Goal: Transaction & Acquisition: Purchase product/service

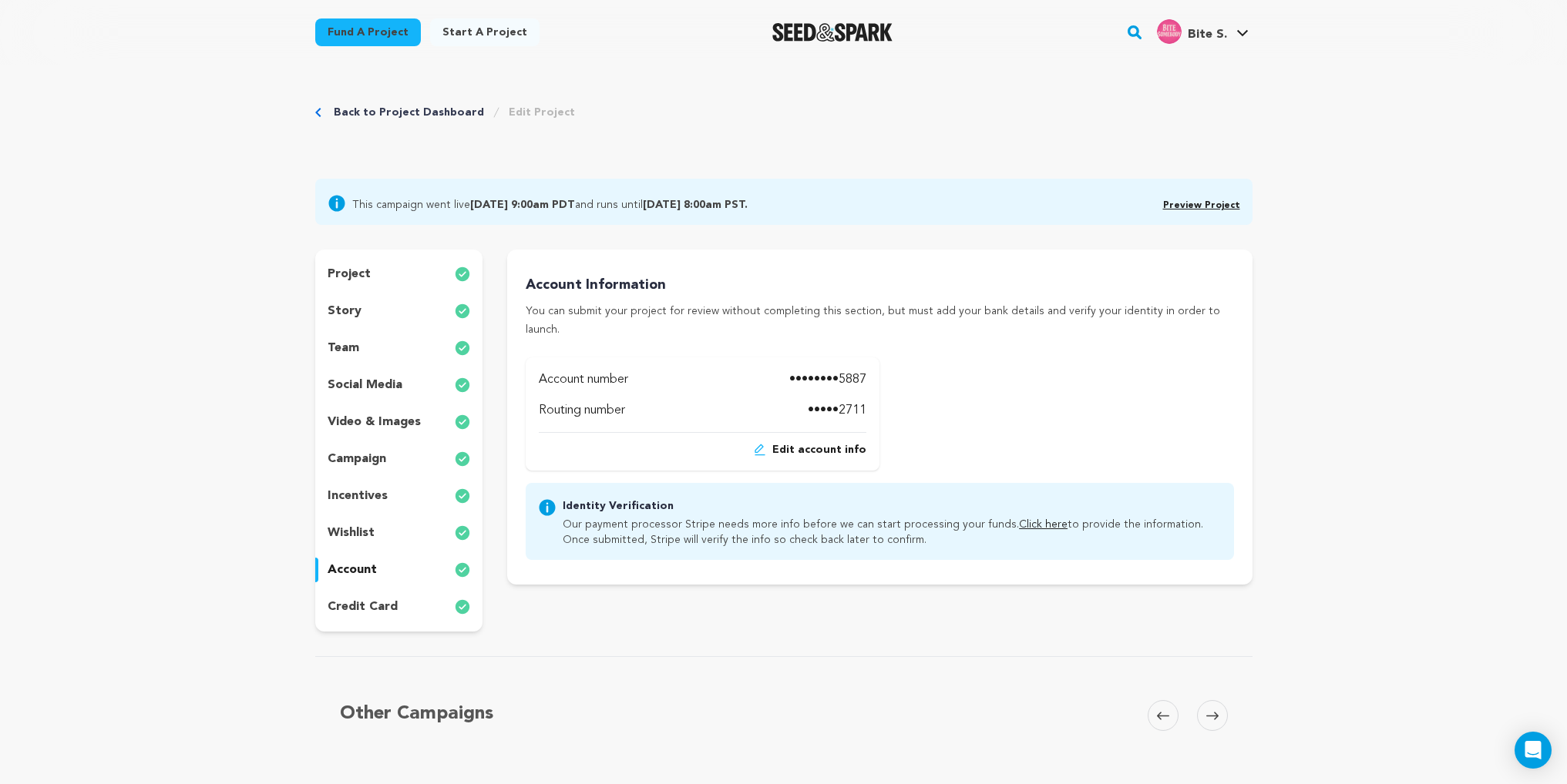
scroll to position [231, 0]
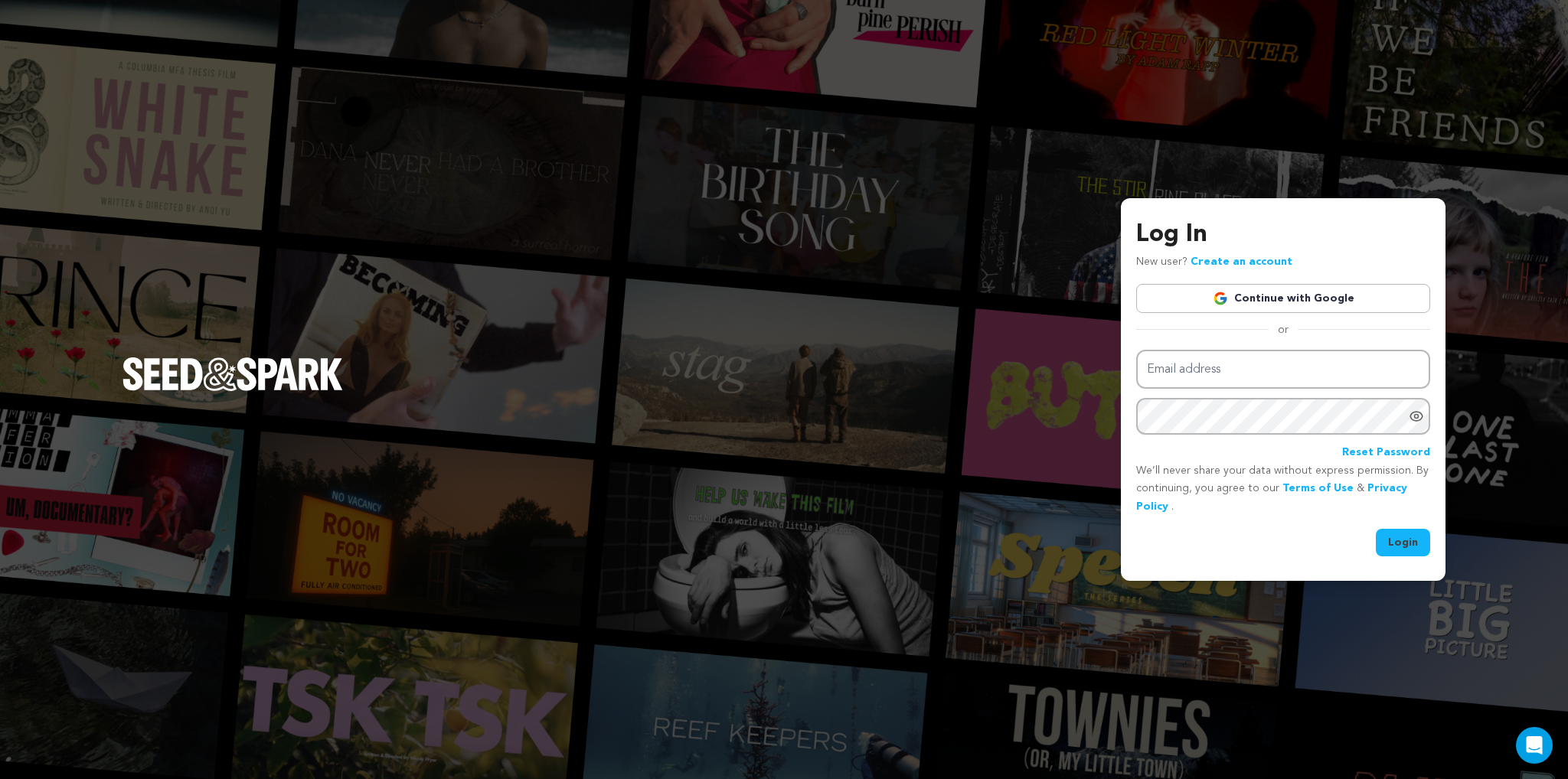
click at [1216, 296] on link "Continue with Google" at bounding box center [1284, 299] width 294 height 29
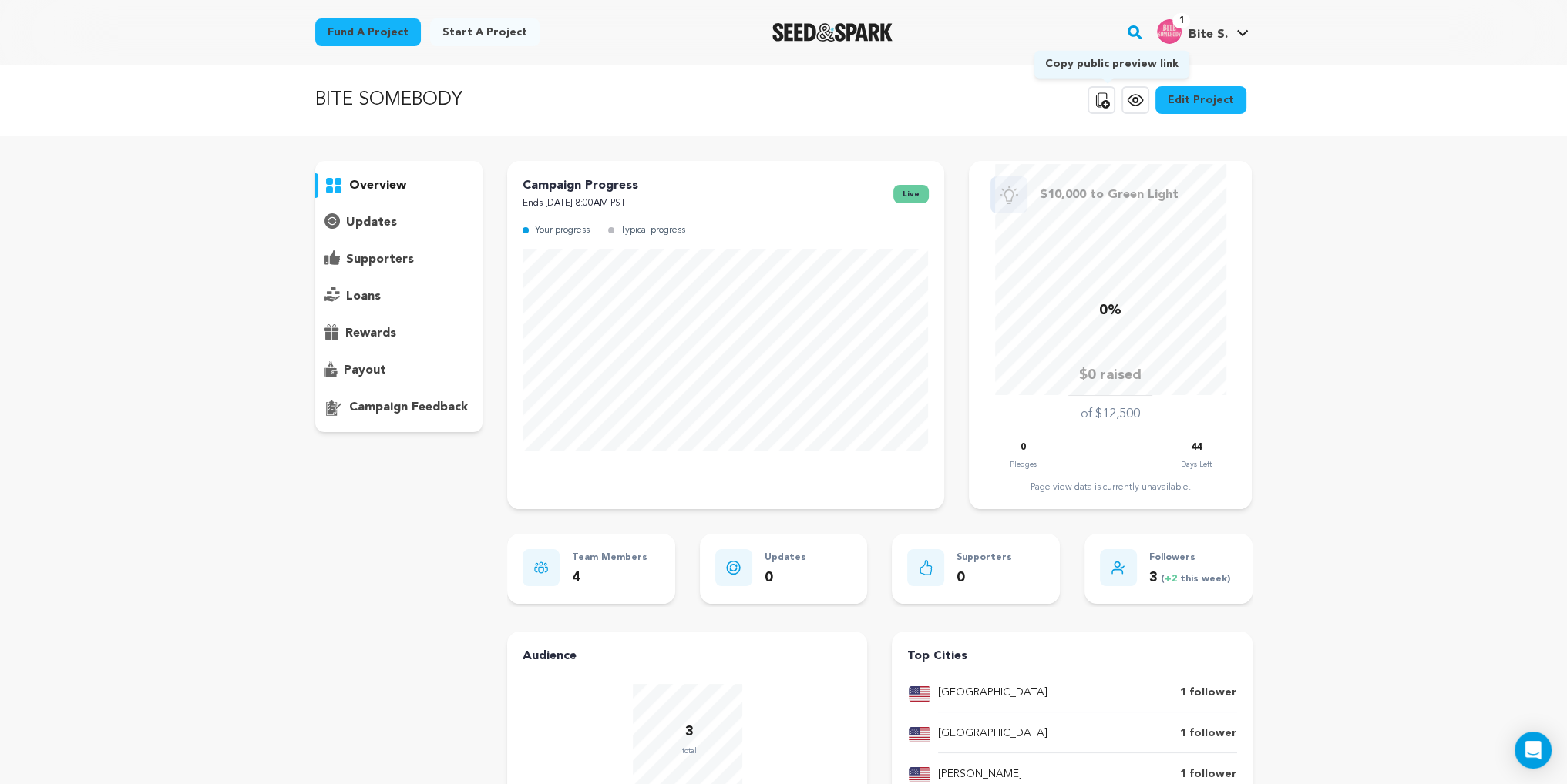
click at [1109, 94] on icon at bounding box center [1101, 99] width 18 height 18
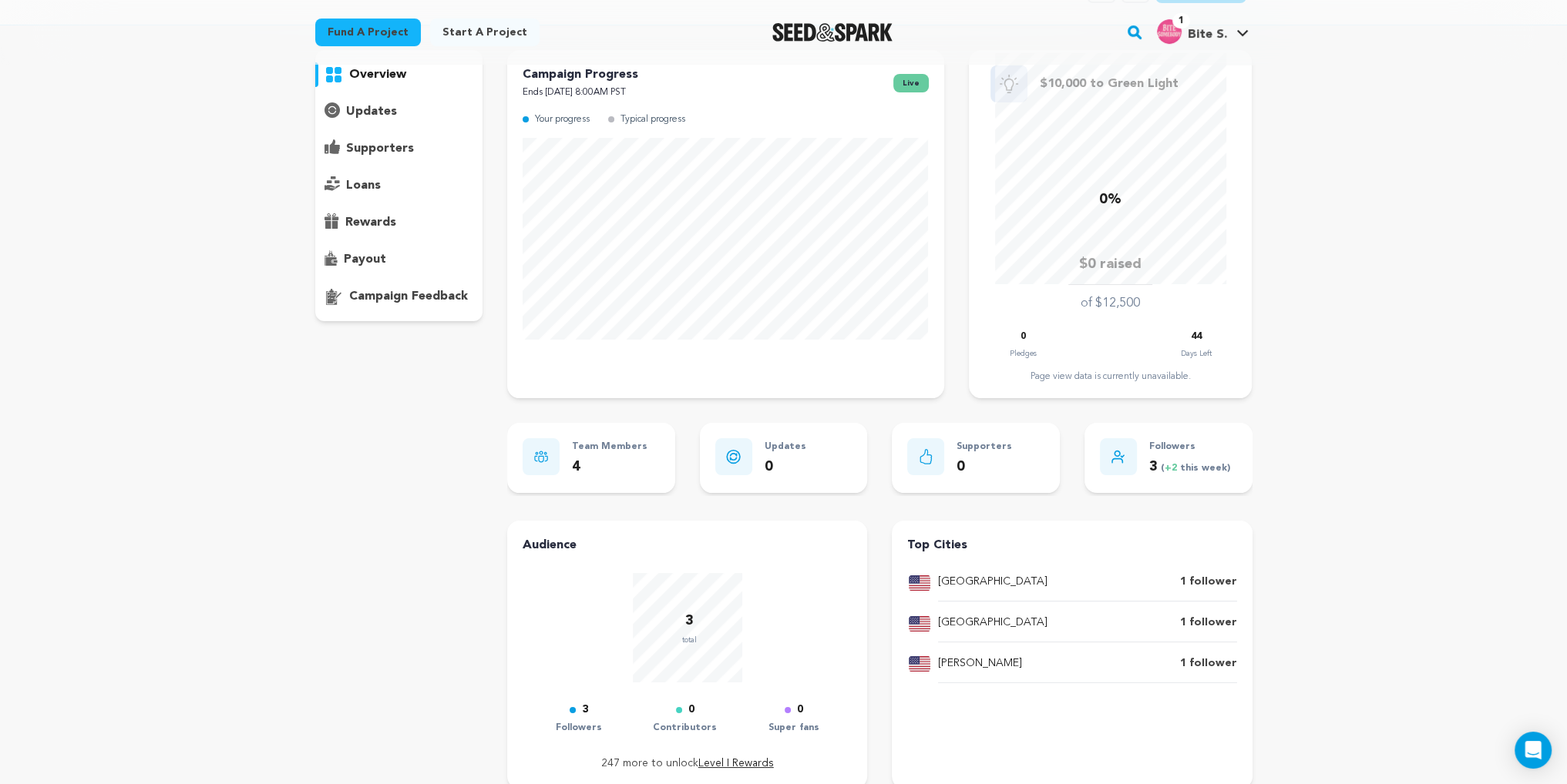
scroll to position [154, 0]
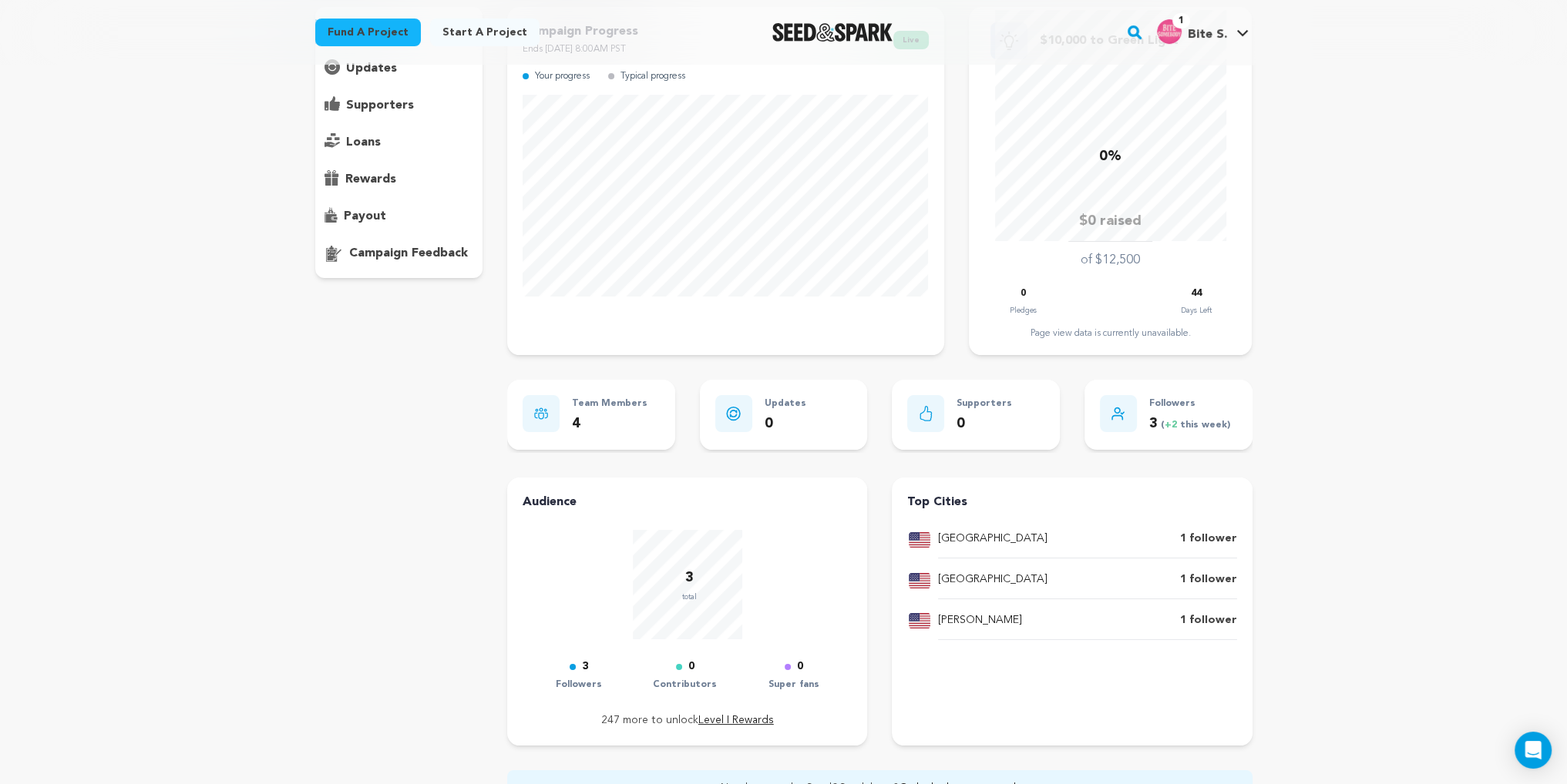
click at [684, 686] on p "Contributors" at bounding box center [685, 685] width 64 height 17
drag, startPoint x: 595, startPoint y: 677, endPoint x: 578, endPoint y: 673, distance: 17.5
click at [594, 677] on p "Followers" at bounding box center [579, 685] width 46 height 17
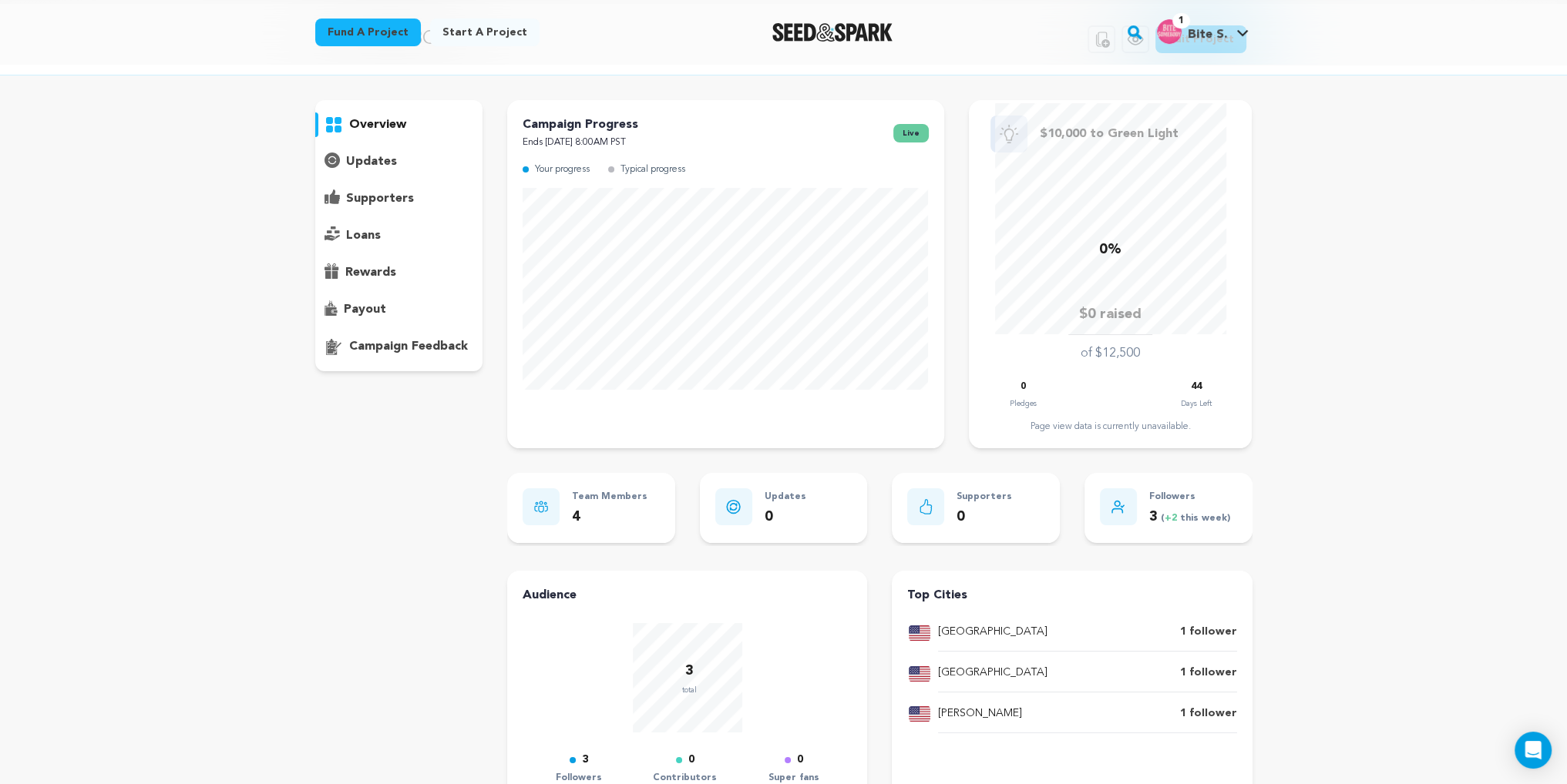
scroll to position [0, 0]
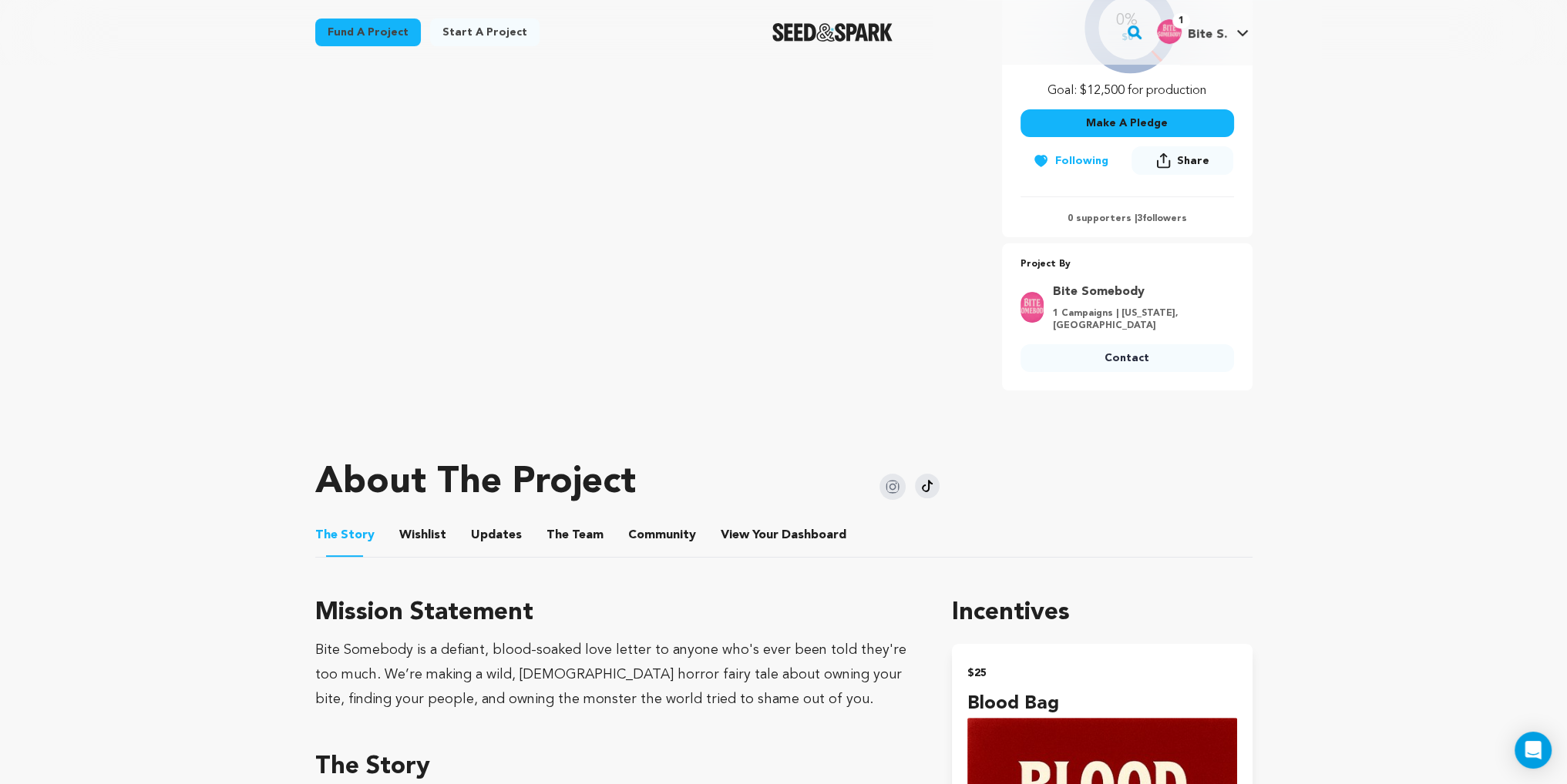
scroll to position [386, 0]
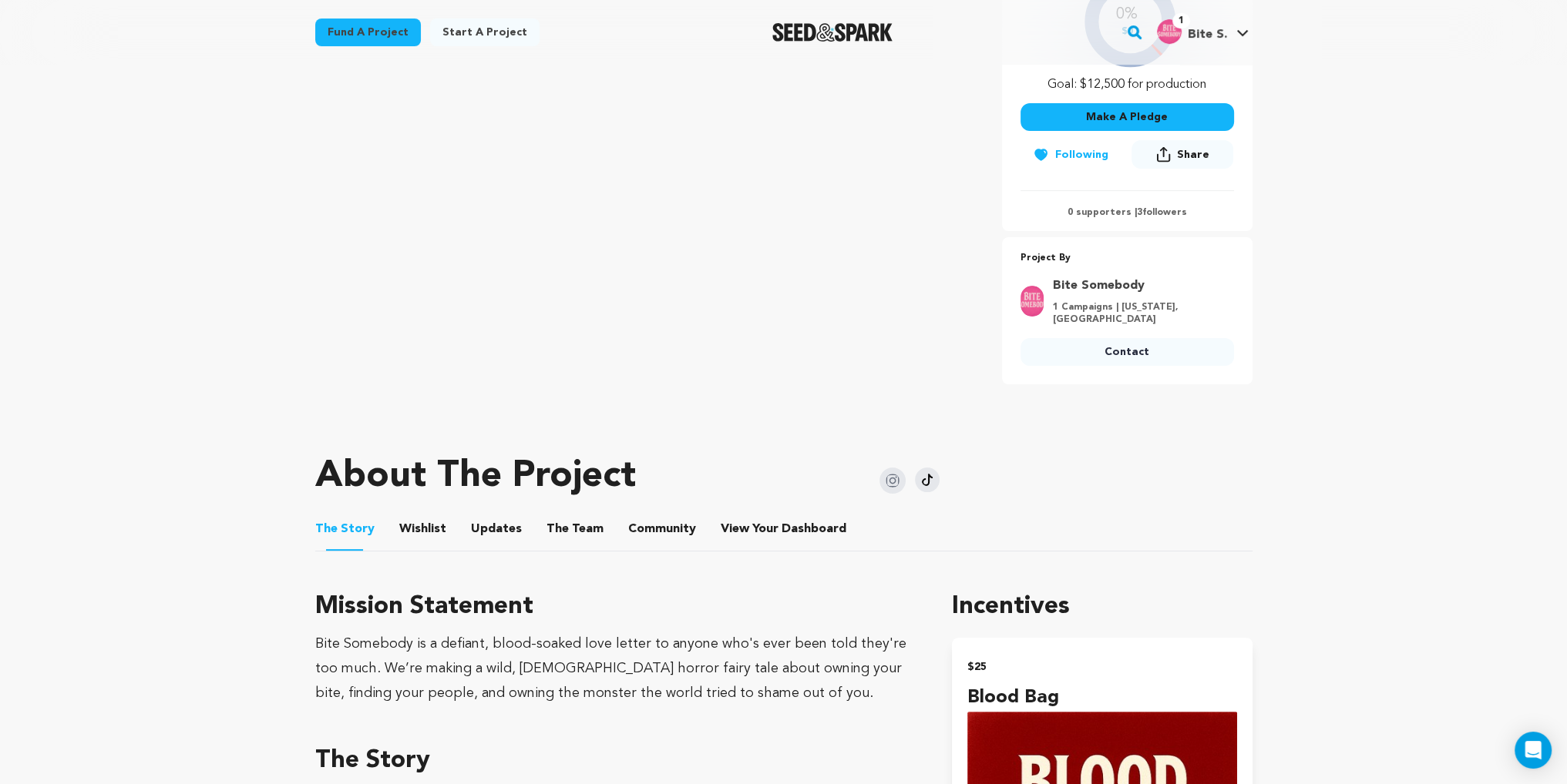
drag, startPoint x: 407, startPoint y: 500, endPoint x: 420, endPoint y: 498, distance: 13.2
click at [407, 513] on button "Wishlist" at bounding box center [422, 532] width 37 height 37
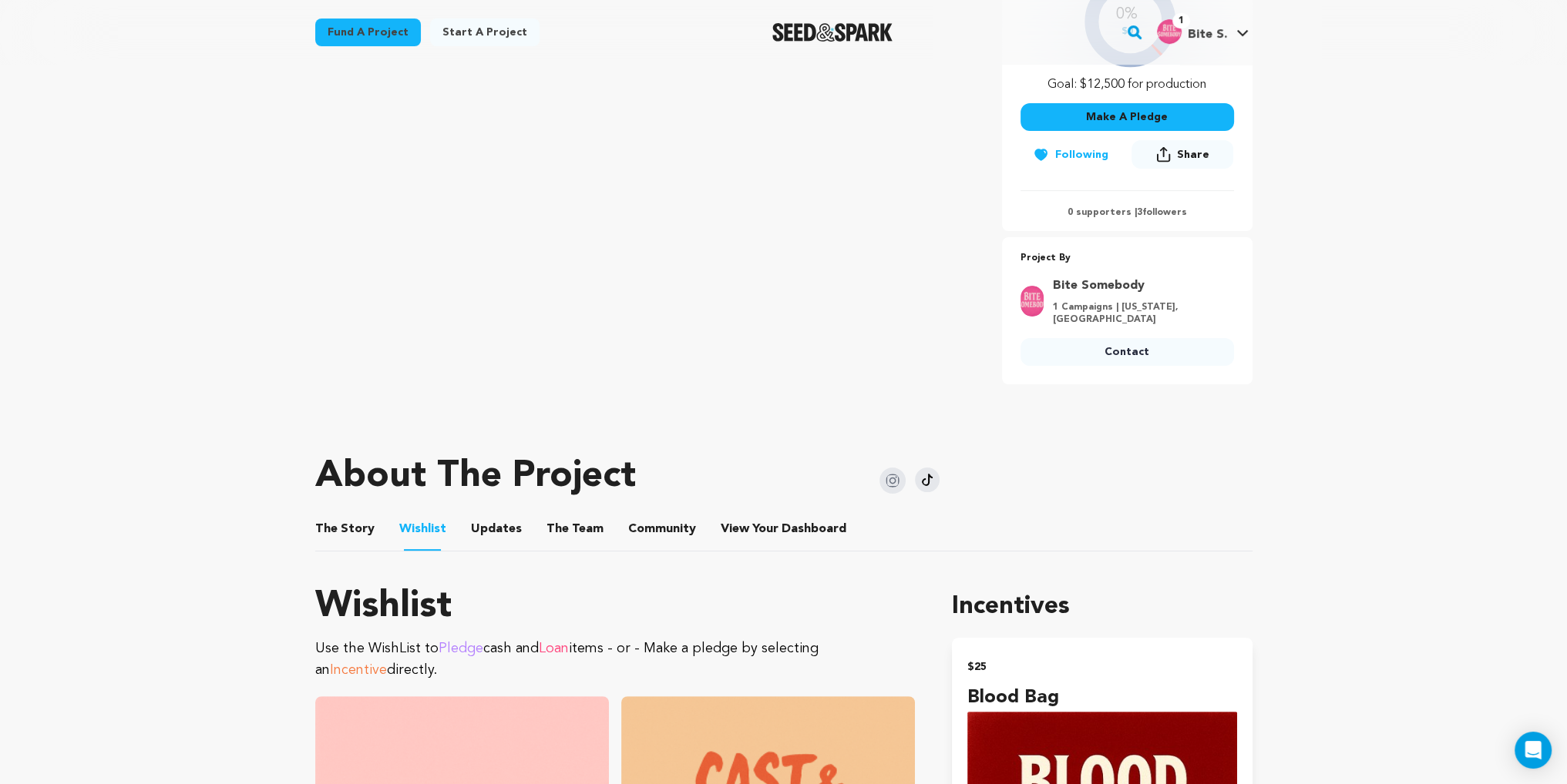
click at [478, 513] on button "Updates" at bounding box center [496, 532] width 37 height 37
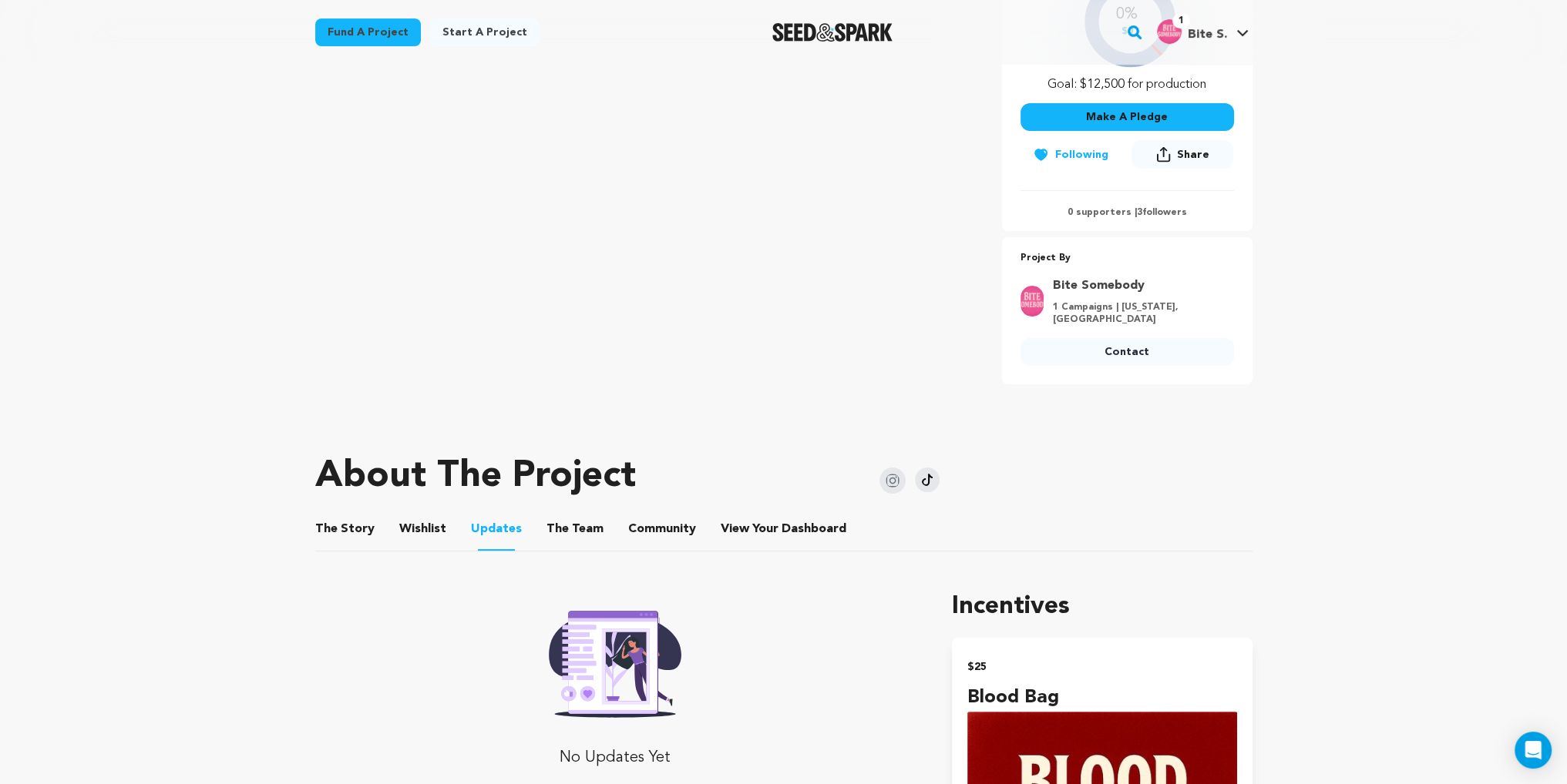
click at [419, 513] on button "Wishlist" at bounding box center [422, 532] width 37 height 37
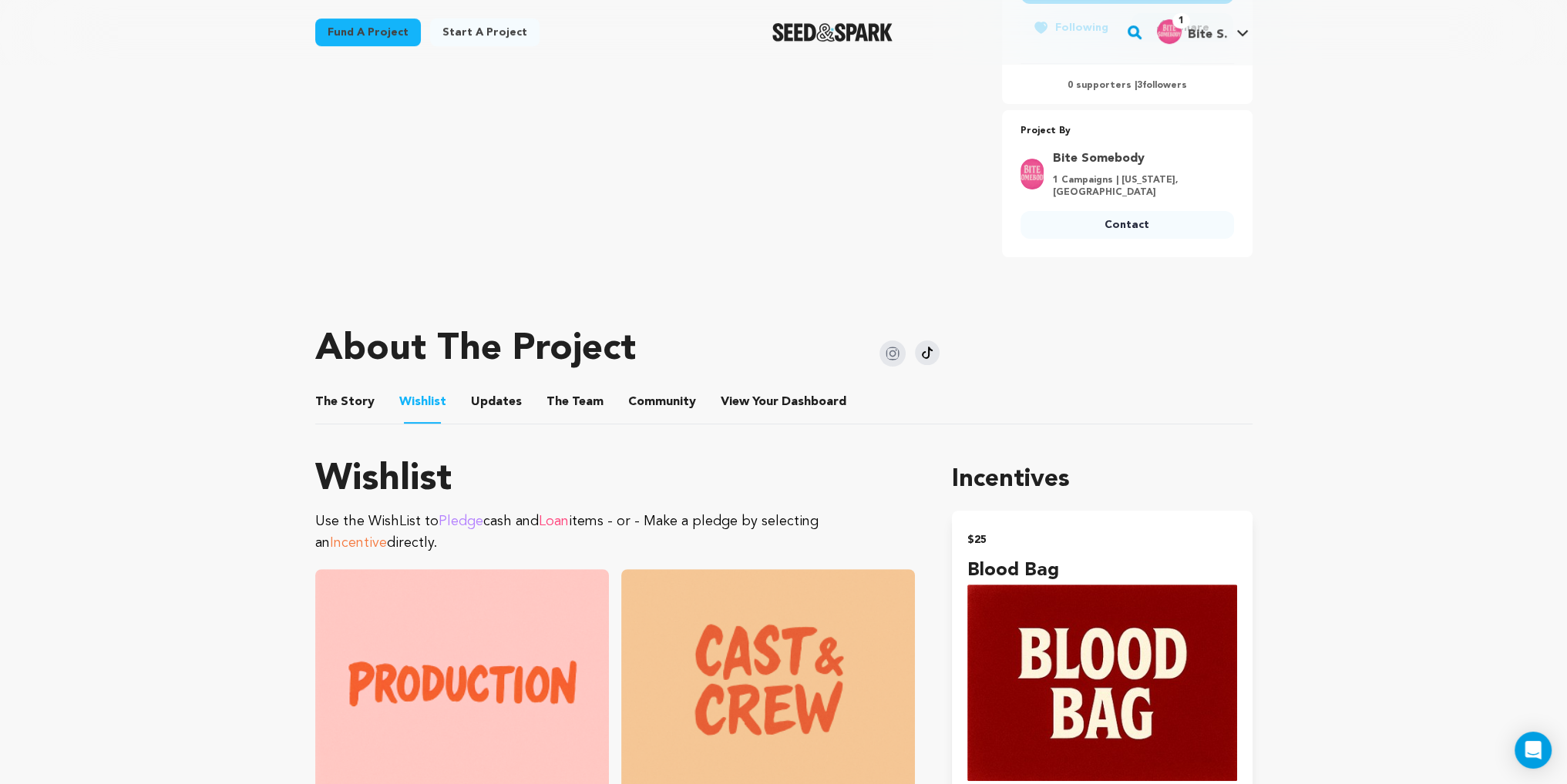
scroll to position [462, 0]
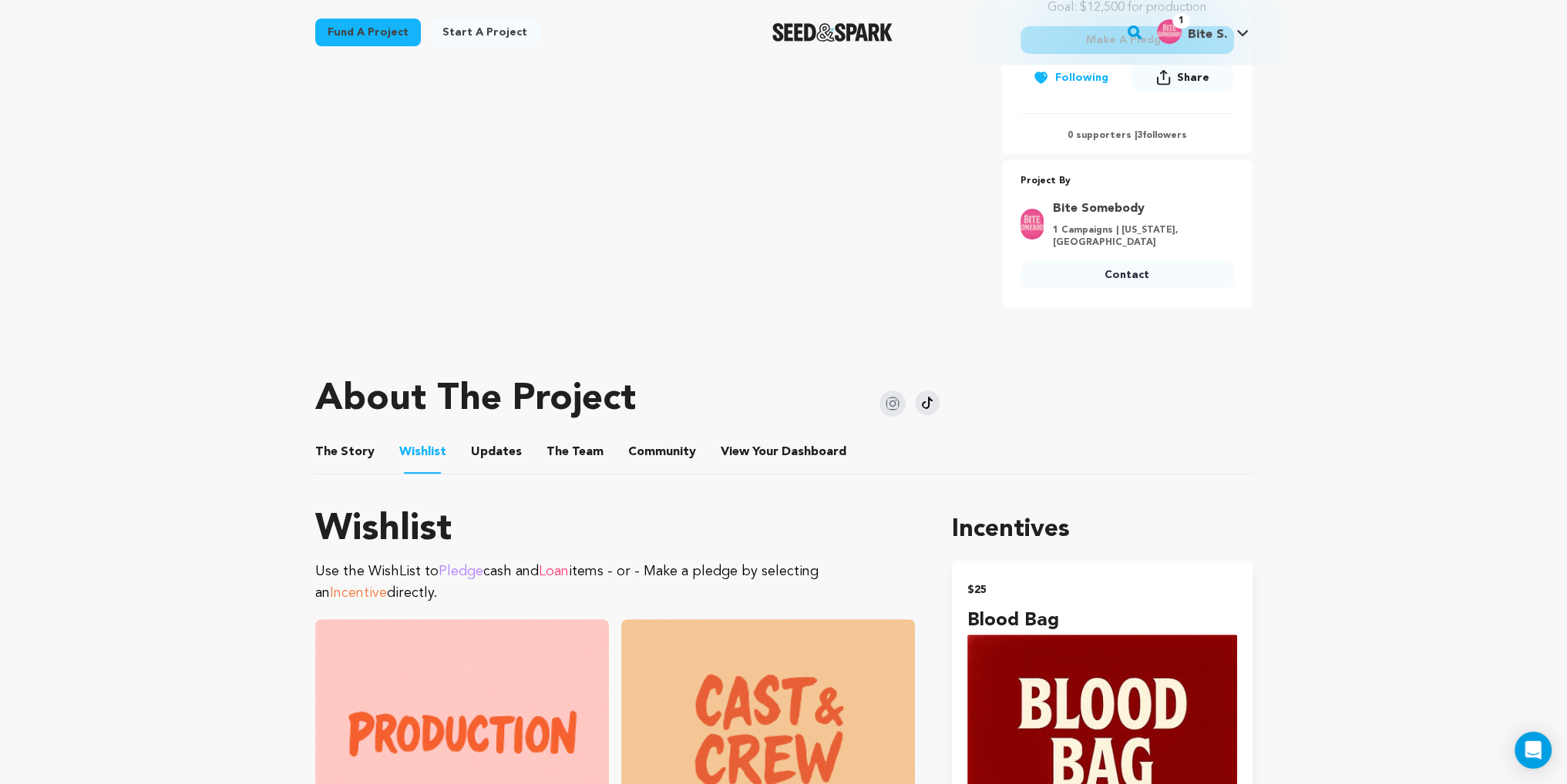
click at [490, 437] on button "Updates" at bounding box center [496, 455] width 37 height 37
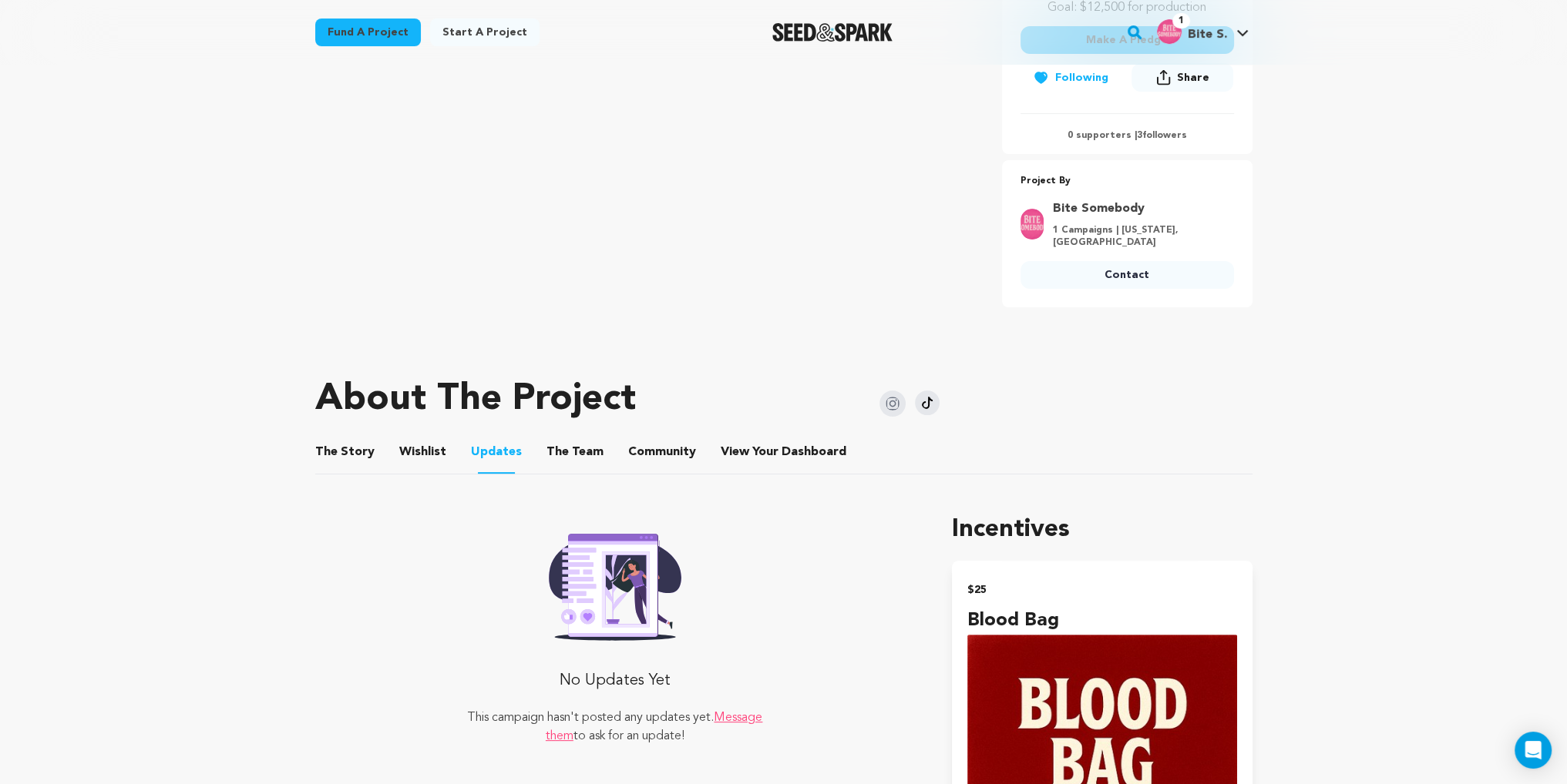
click at [559, 437] on button "The Team" at bounding box center [574, 455] width 37 height 37
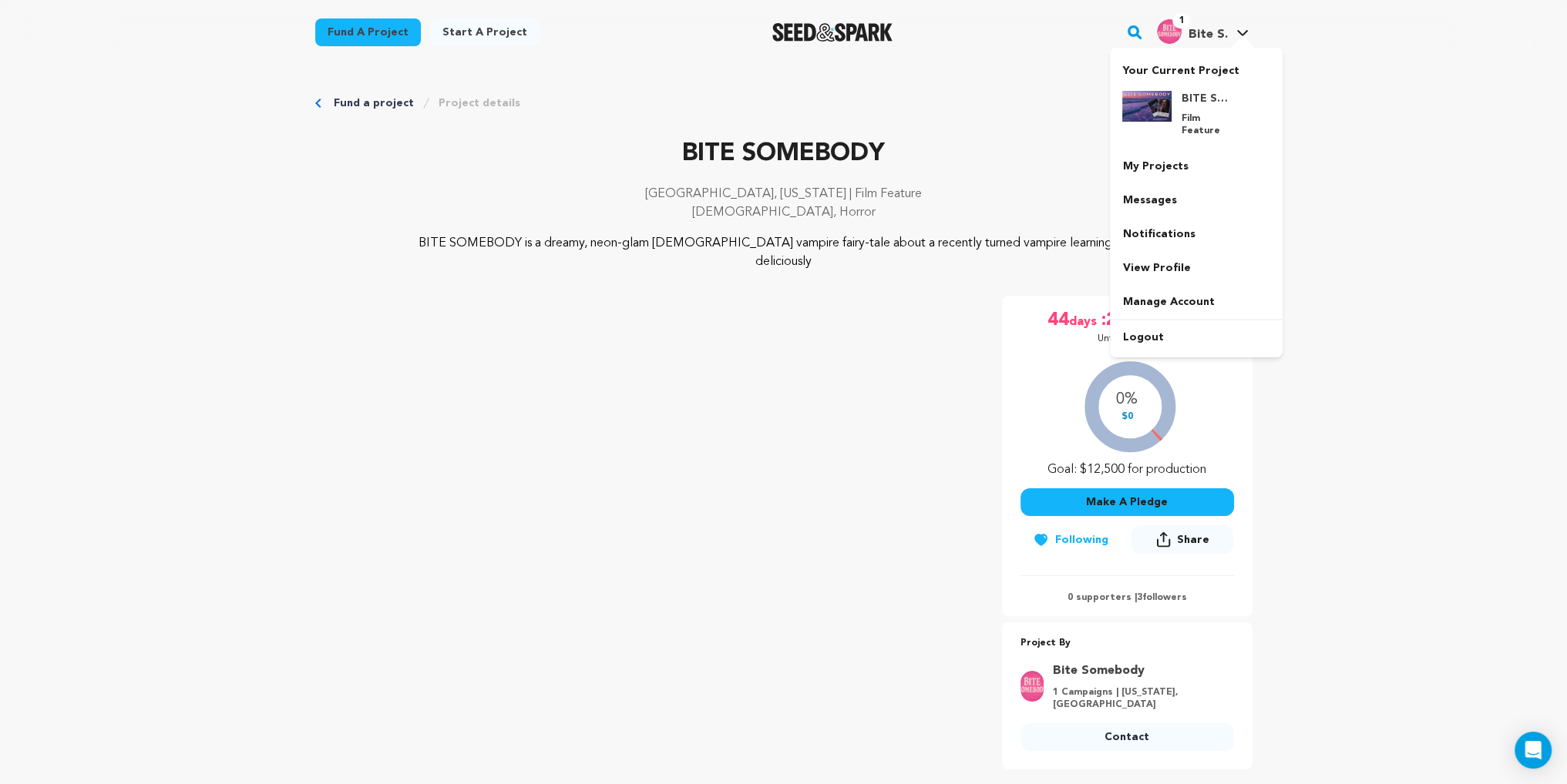
click at [1174, 35] on img "Bite S.'s Profile" at bounding box center [1169, 31] width 25 height 25
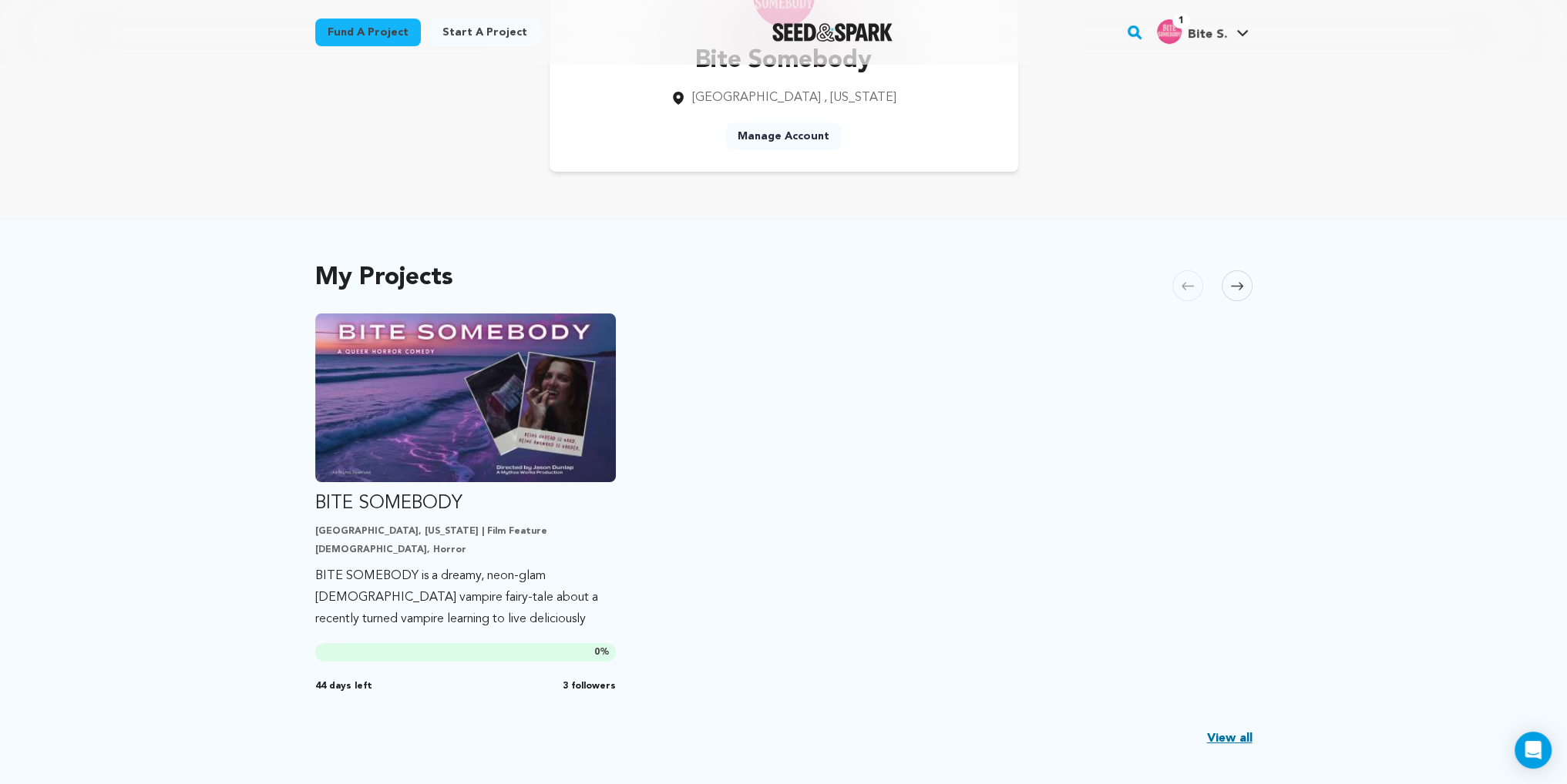
scroll to position [154, 0]
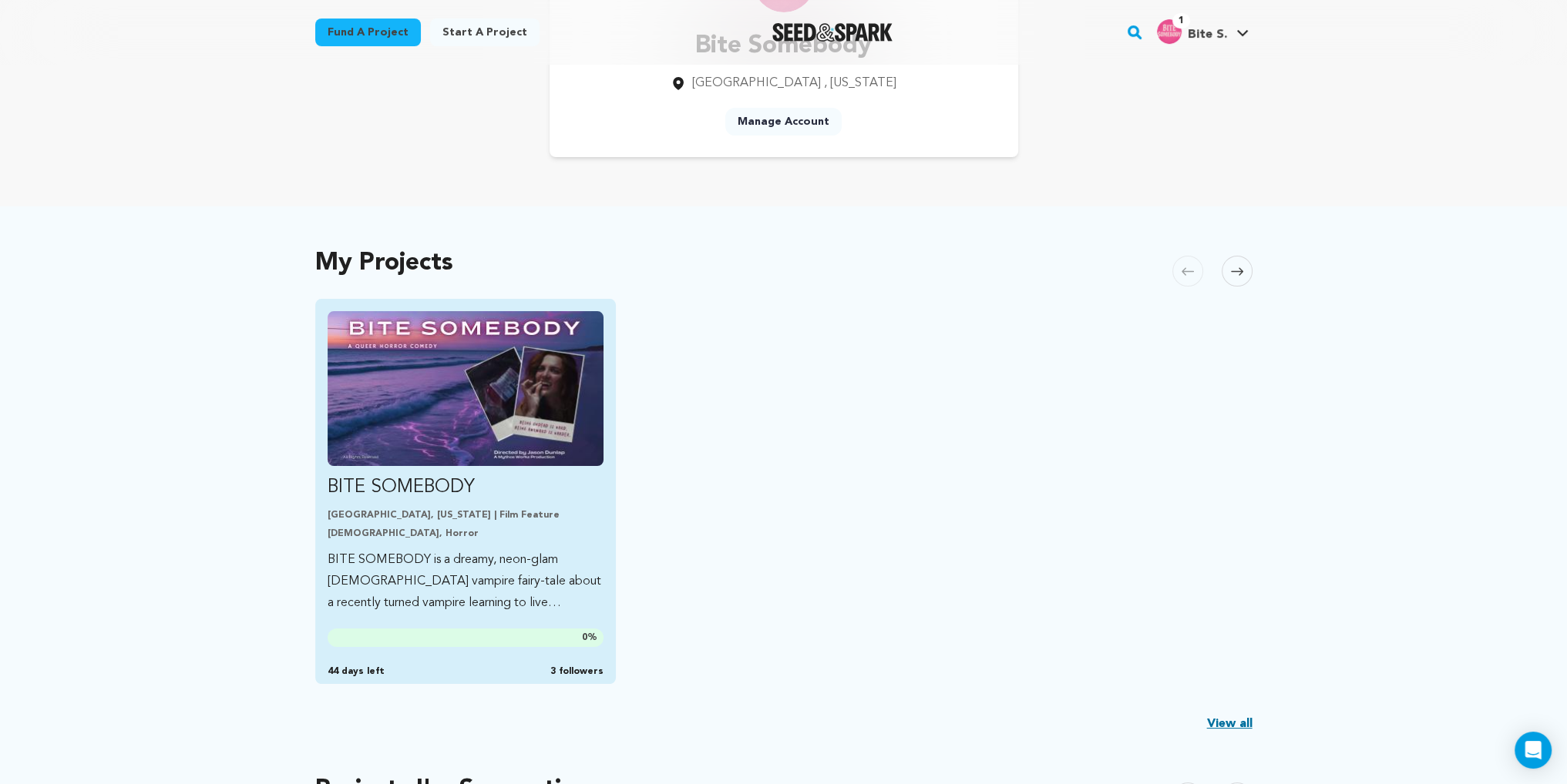
click at [438, 373] on img "Fund BITE SOMEBODY" at bounding box center [466, 388] width 277 height 155
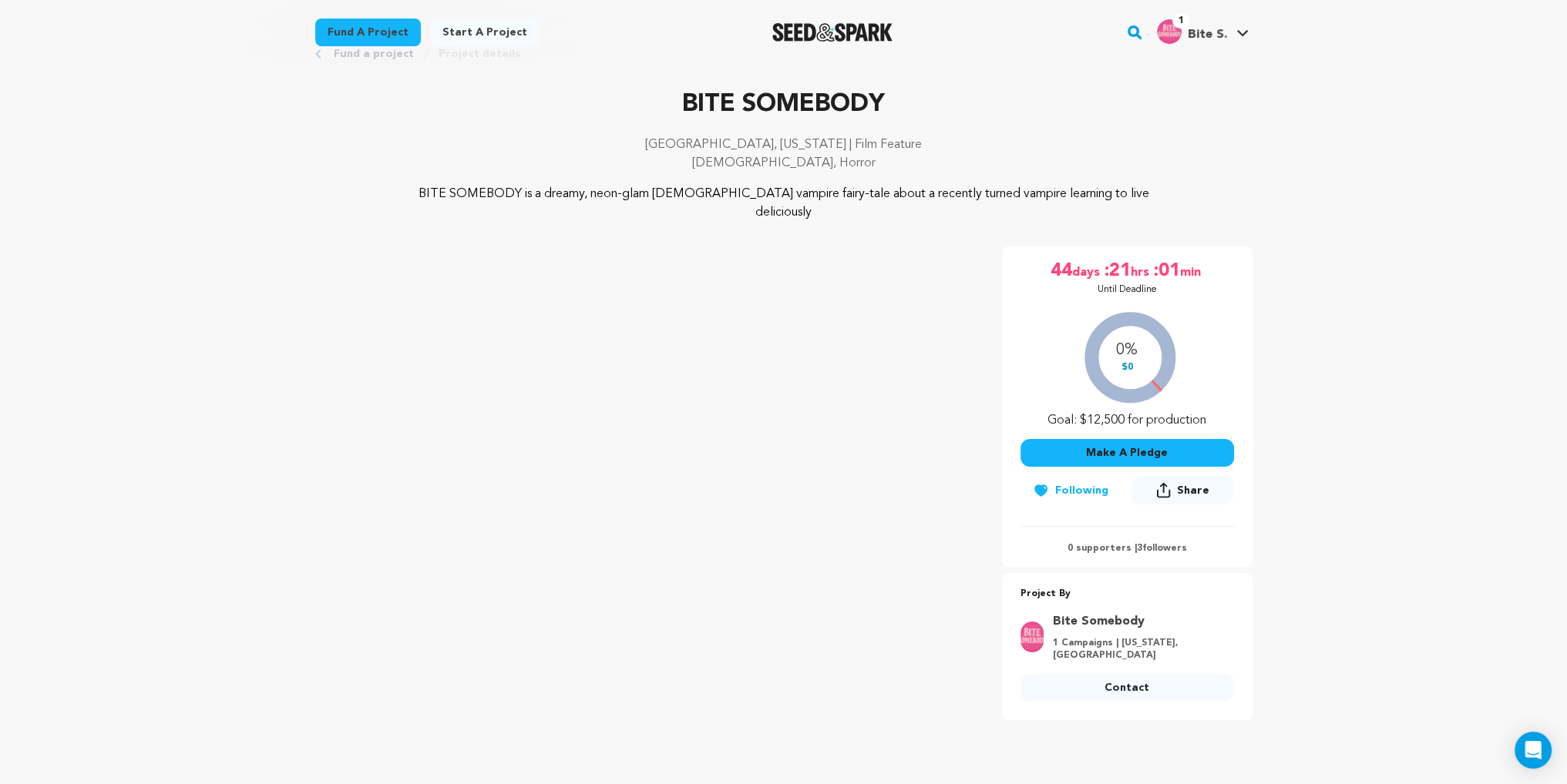
scroll to position [77, 0]
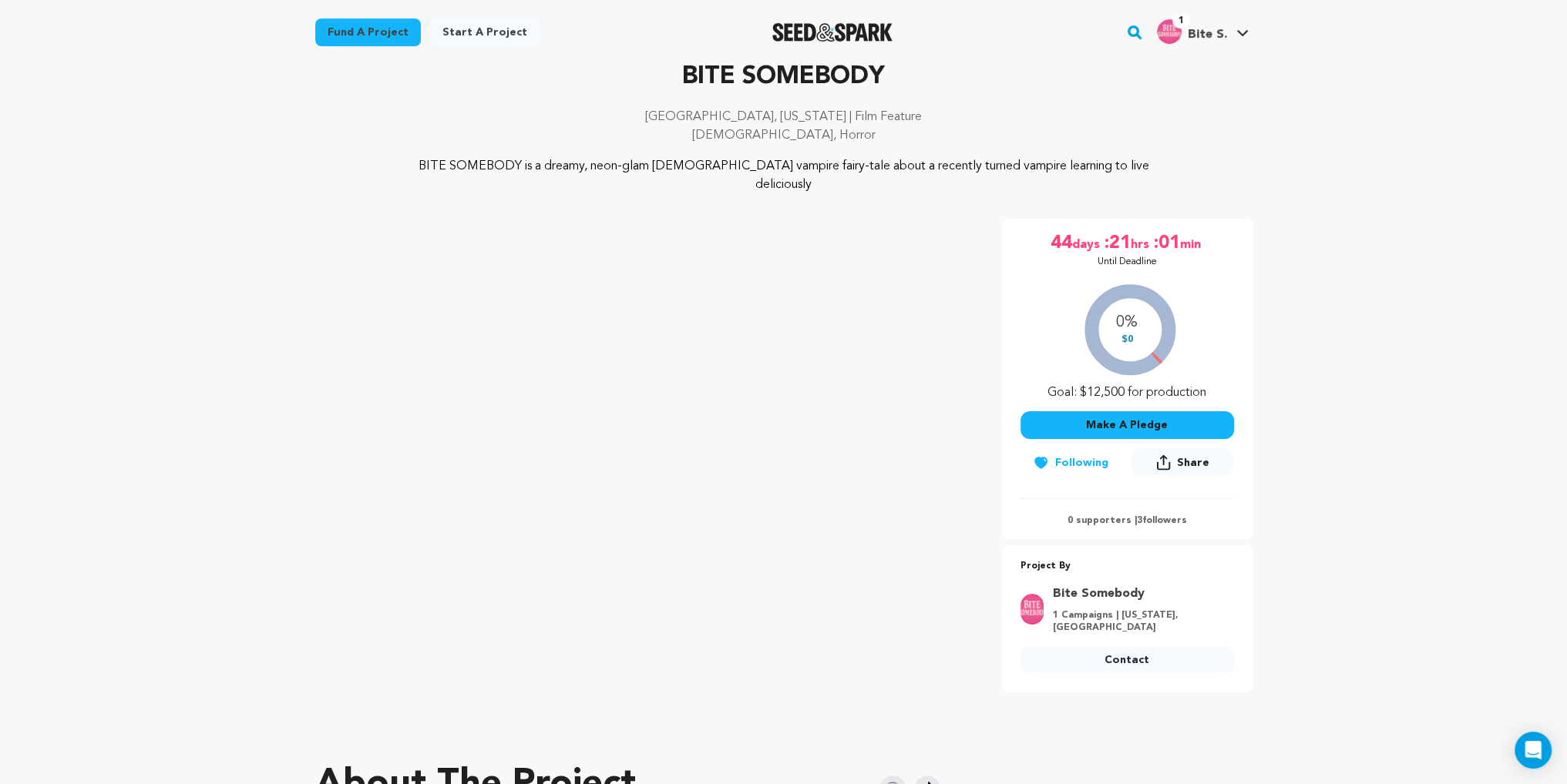
click at [1073, 411] on button "Make A Pledge" at bounding box center [1127, 425] width 214 height 28
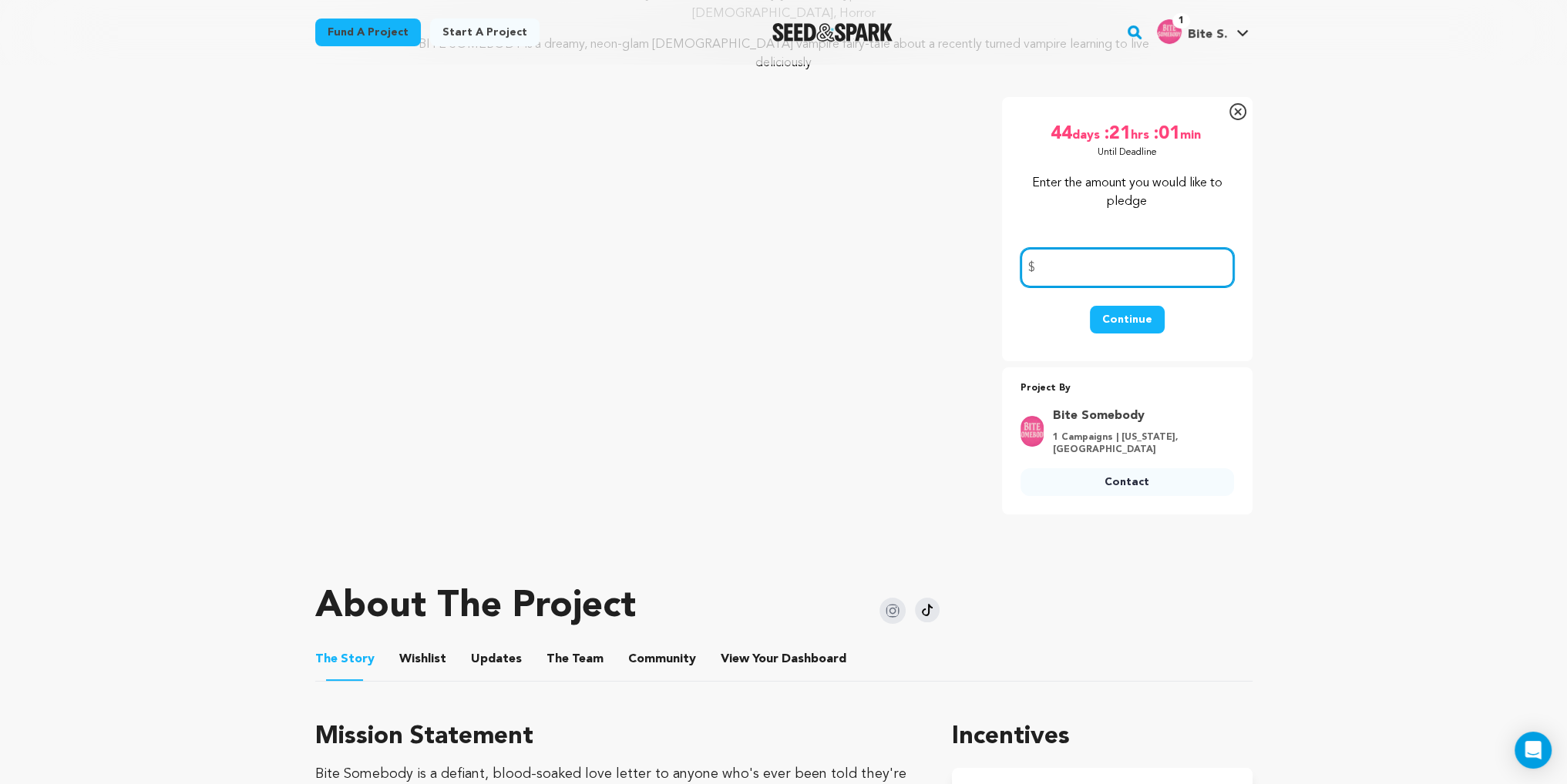
scroll to position [154, 0]
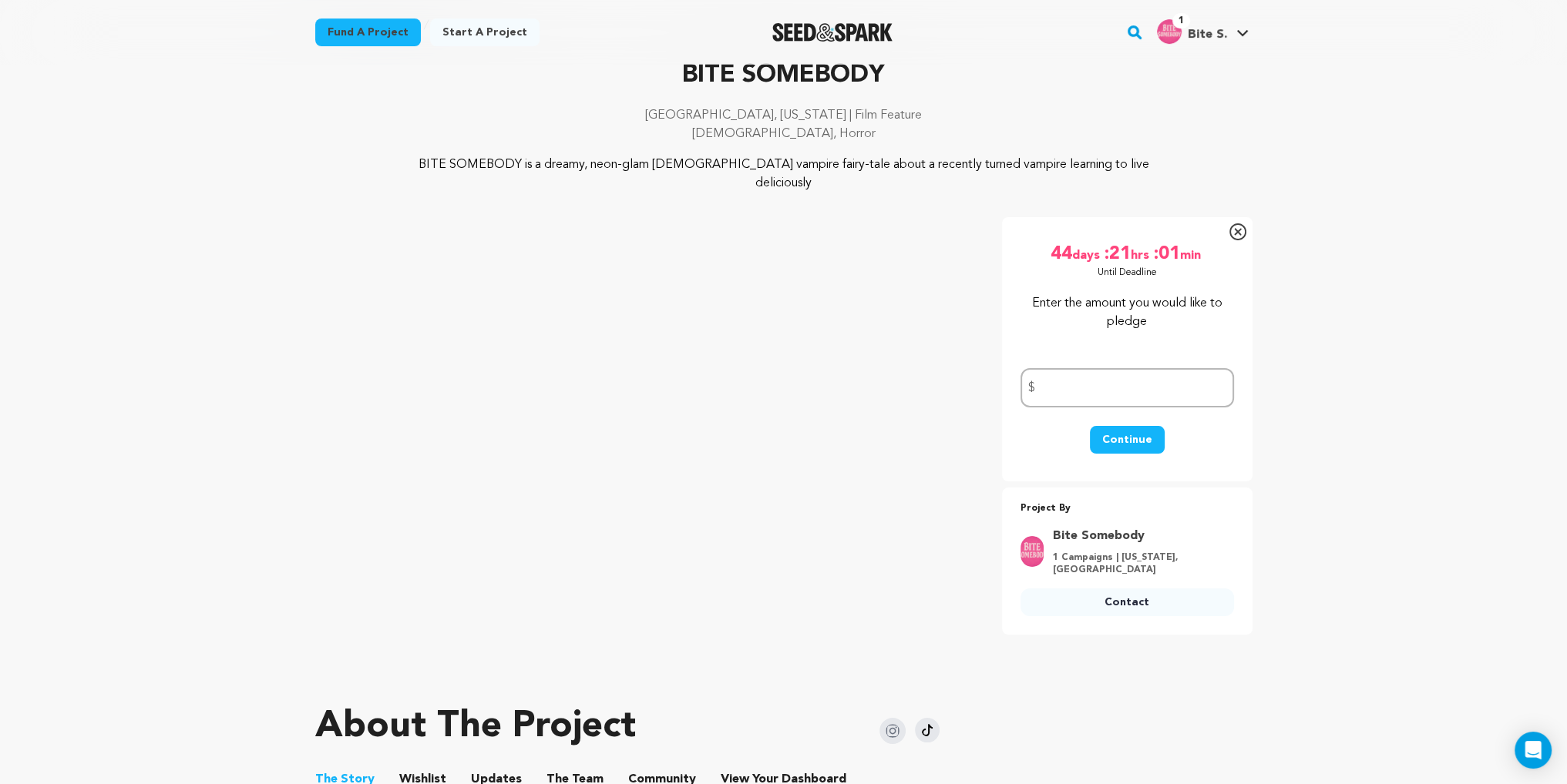
scroll to position [0, 0]
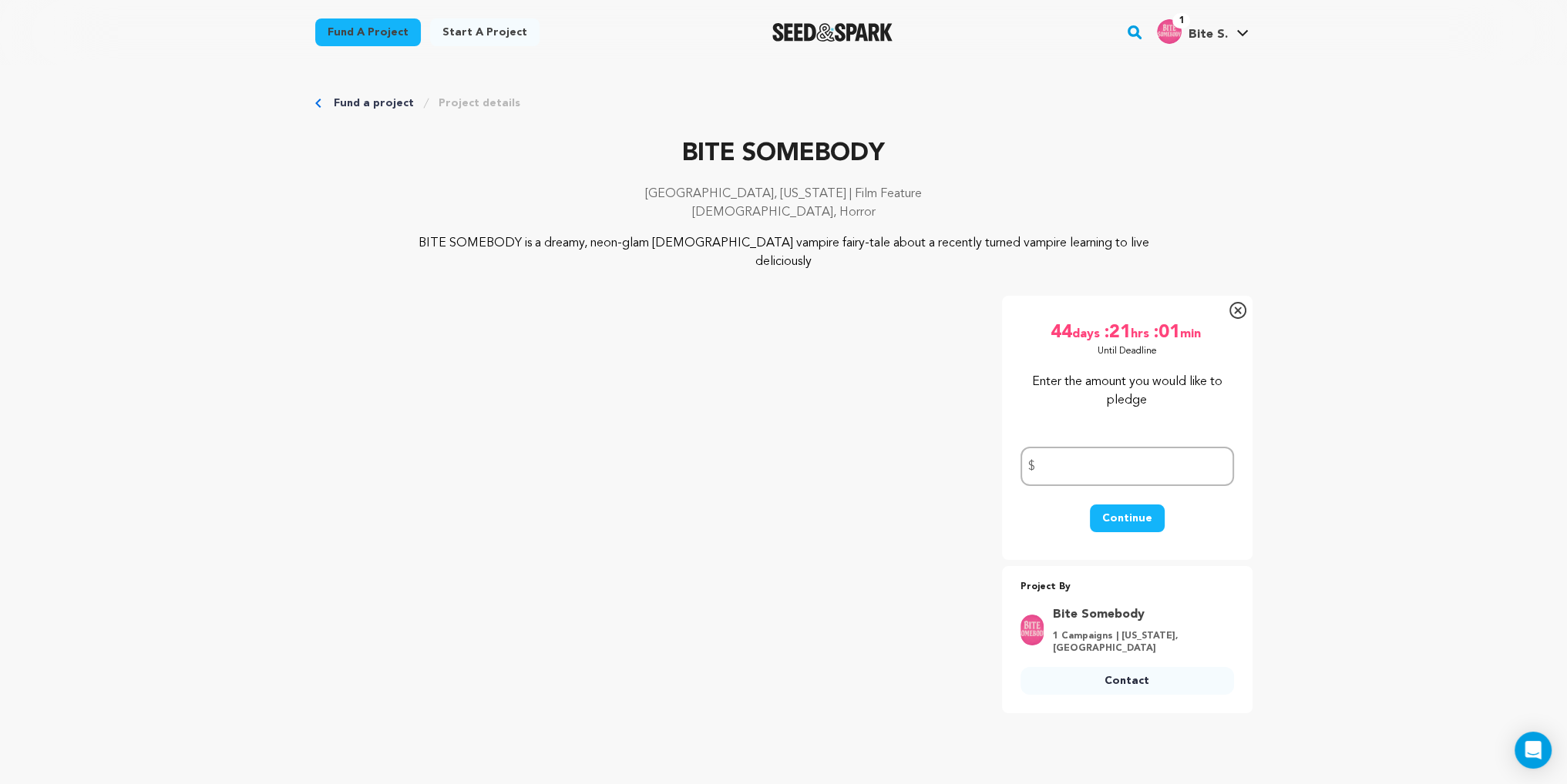
click at [1181, 24] on span "1" at bounding box center [1181, 21] width 17 height 16
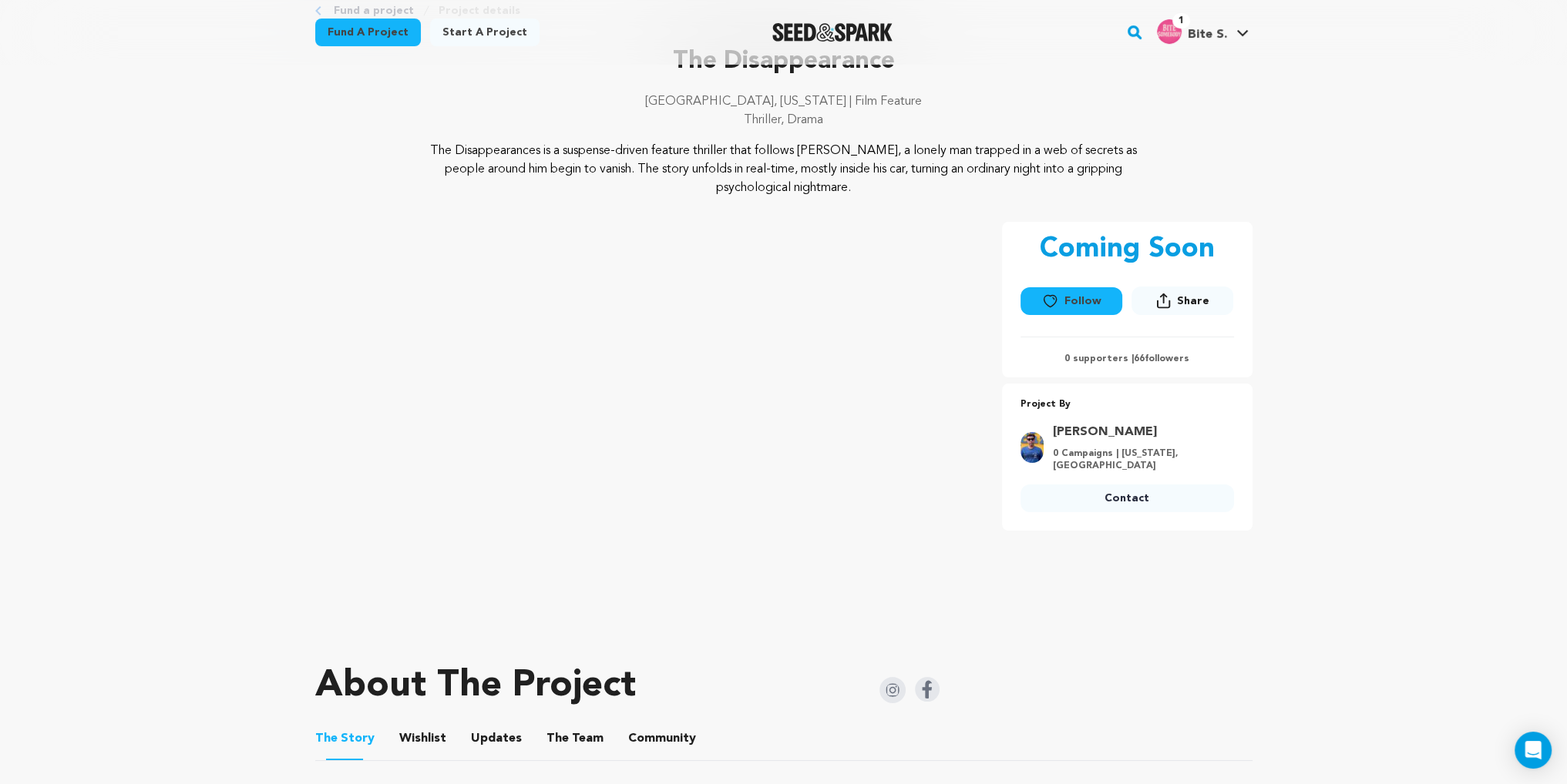
scroll to position [154, 0]
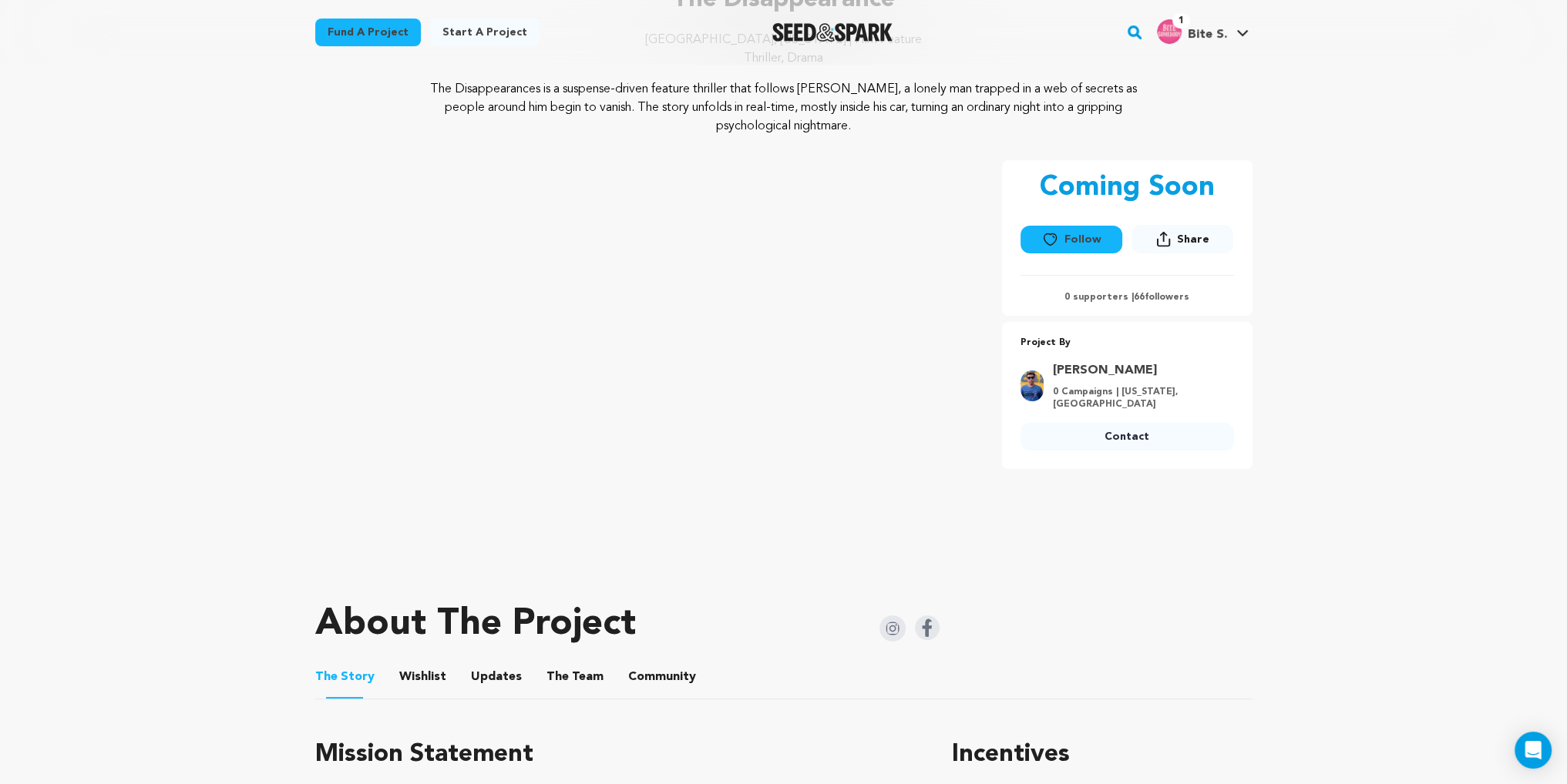
click at [1044, 233] on icon at bounding box center [1050, 239] width 16 height 16
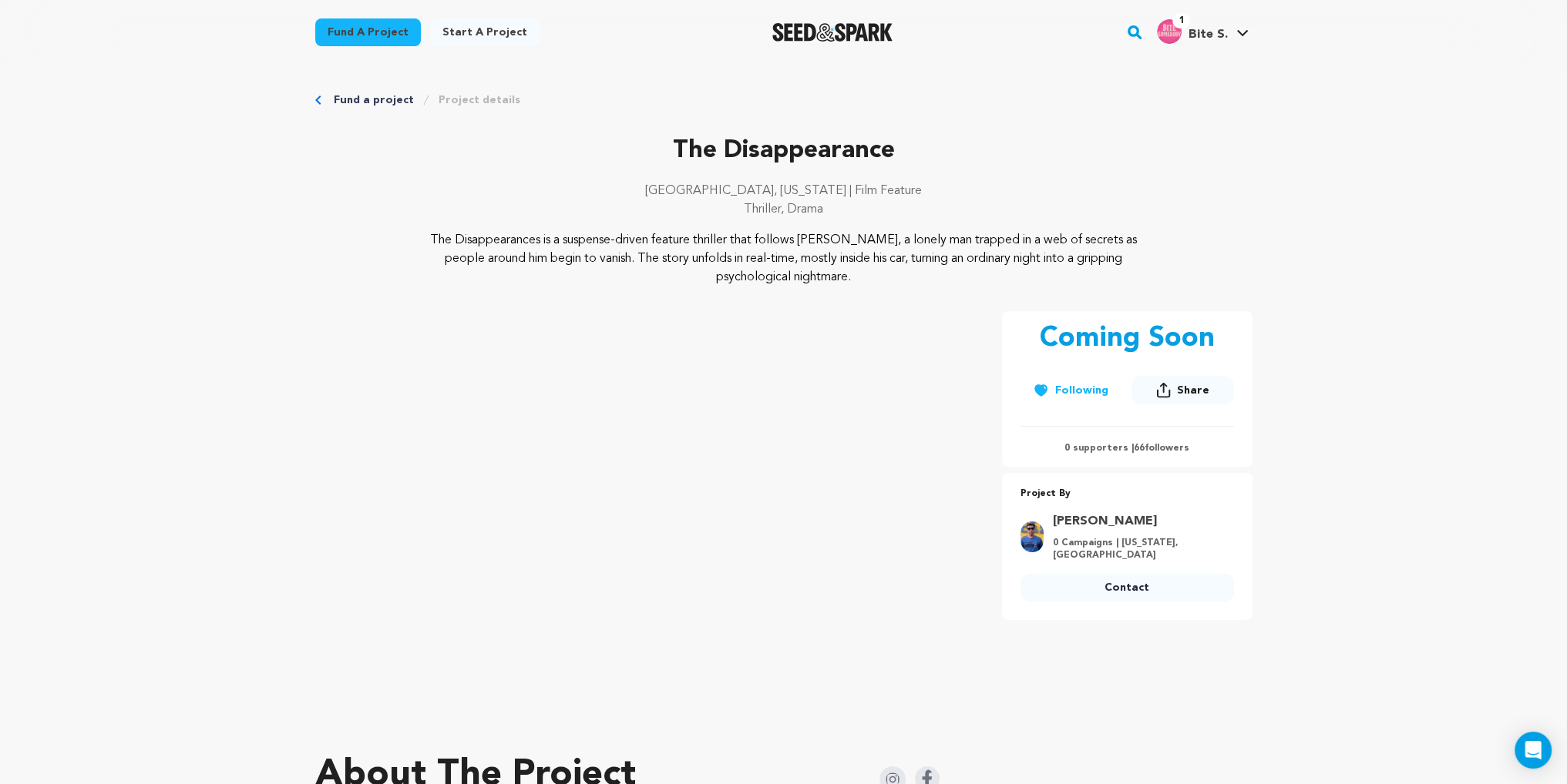
scroll to position [0, 0]
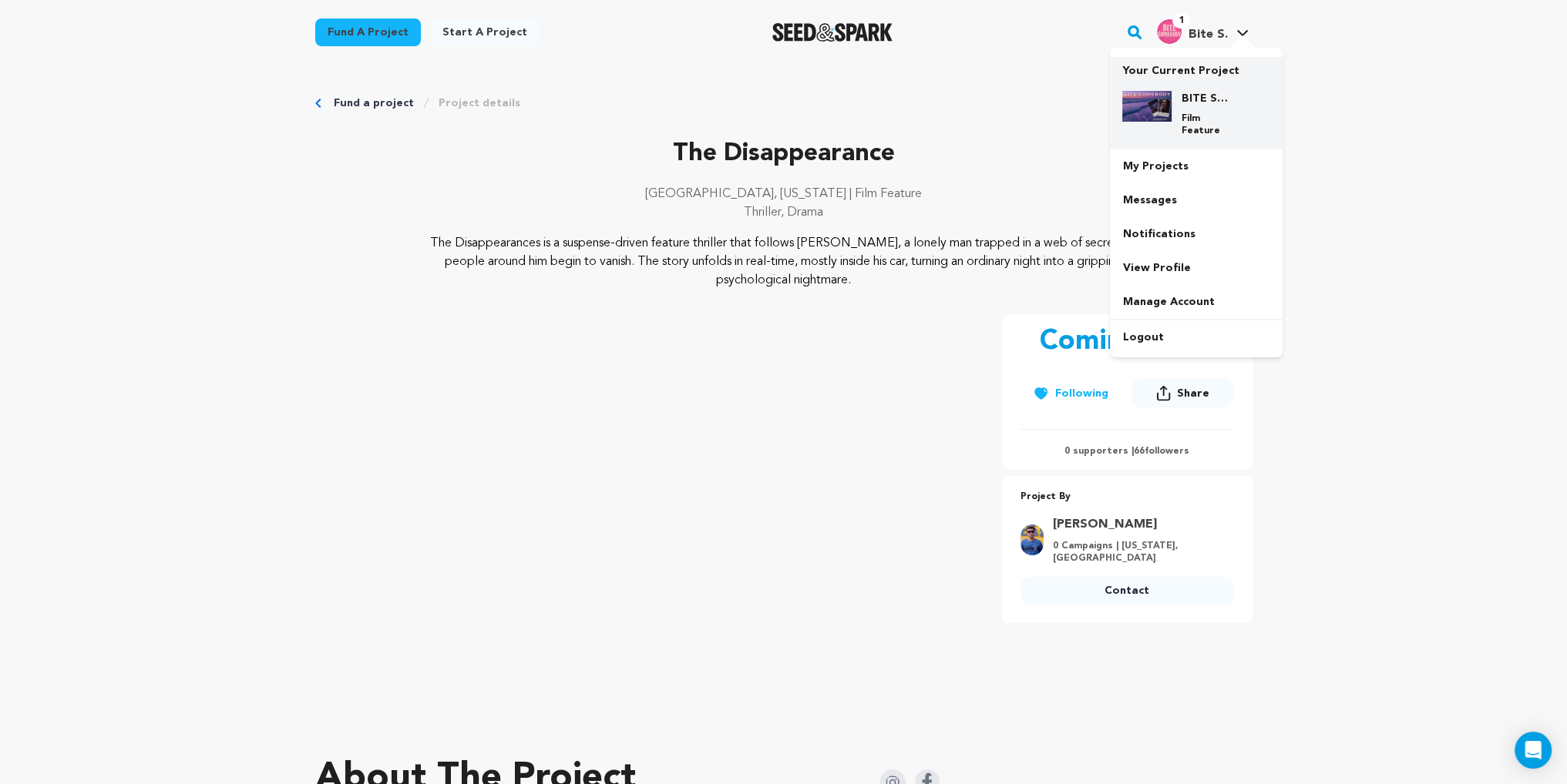
click at [1162, 88] on div "BITE SOMEBODY Film Feature" at bounding box center [1196, 114] width 148 height 71
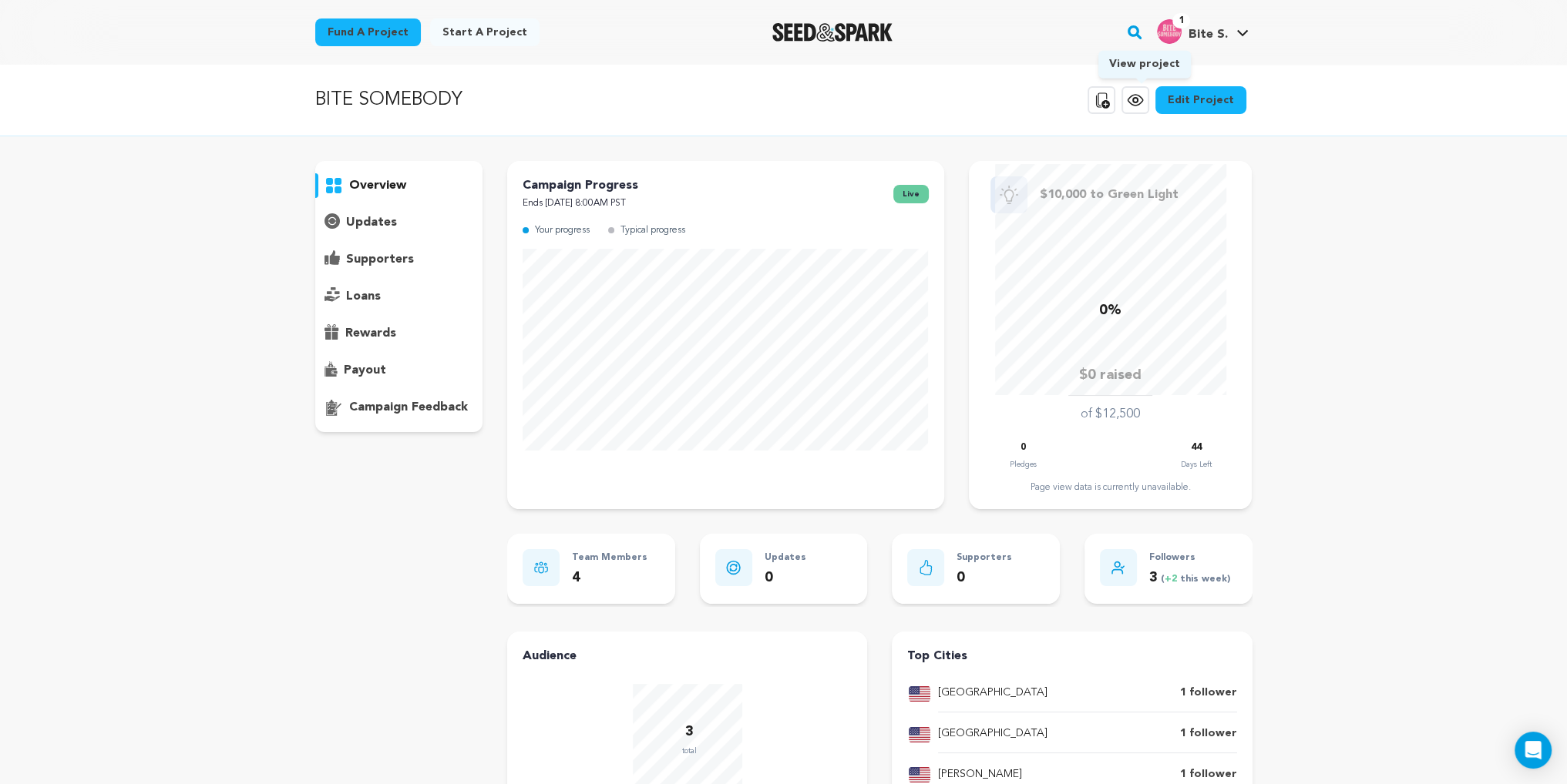
click at [1138, 94] on icon at bounding box center [1135, 99] width 18 height 18
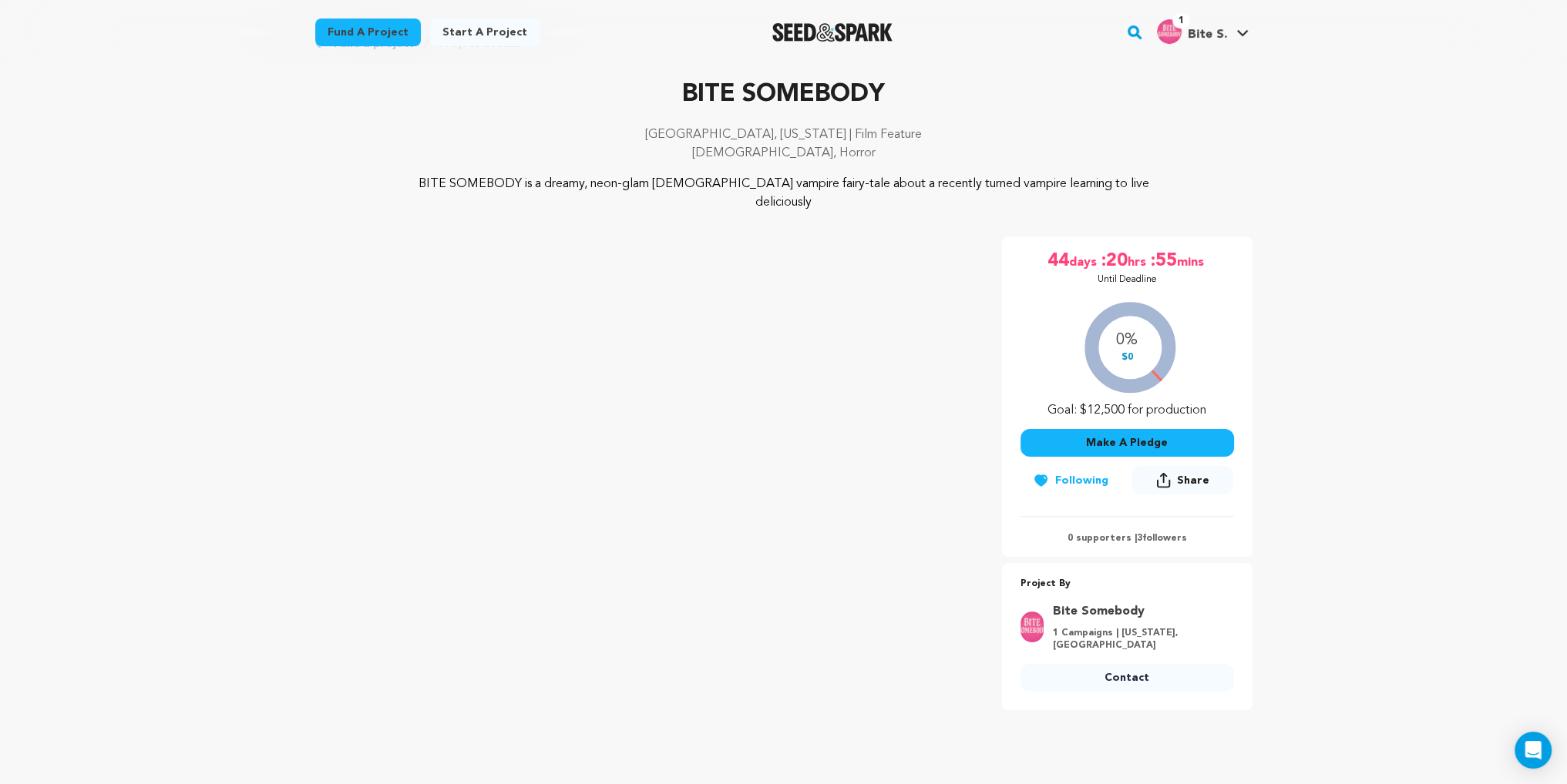
scroll to position [77, 0]
